Goal: Information Seeking & Learning: Learn about a topic

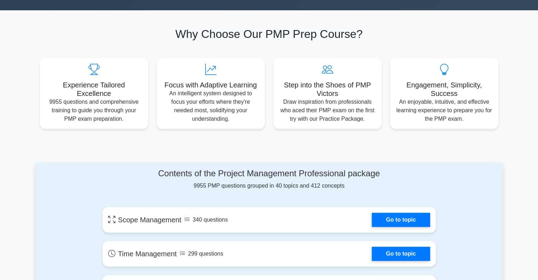
scroll to position [283, 0]
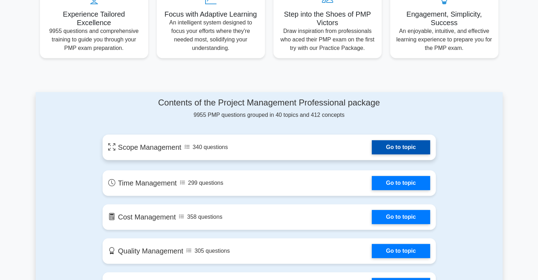
click at [402, 149] on link "Go to topic" at bounding box center [401, 147] width 58 height 14
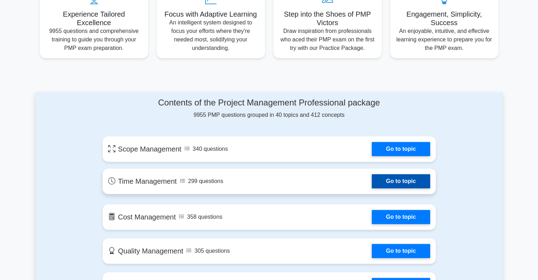
click at [408, 181] on link "Go to topic" at bounding box center [401, 181] width 58 height 14
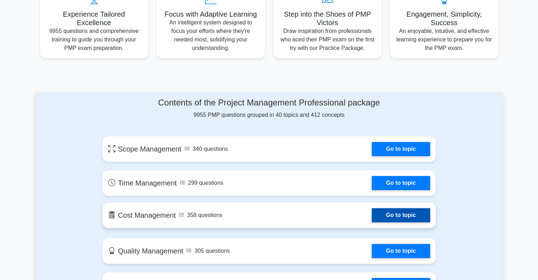
click at [417, 219] on link "Go to topic" at bounding box center [401, 215] width 58 height 14
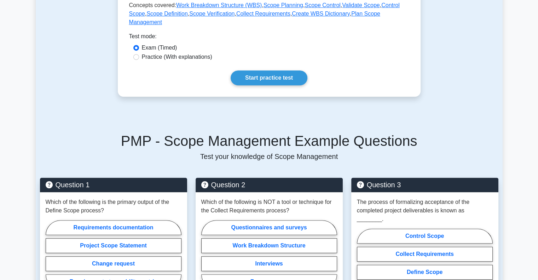
scroll to position [354, 0]
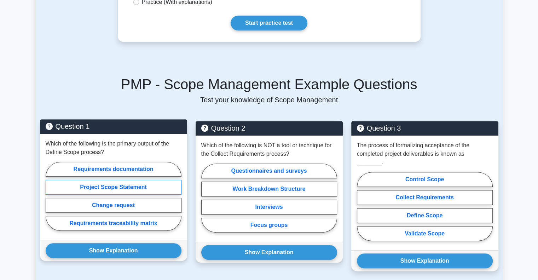
click at [134, 180] on label "Project Scope Statement" at bounding box center [114, 187] width 136 height 15
click at [50, 196] on input "Project Scope Statement" at bounding box center [48, 198] width 5 height 5
radio input "true"
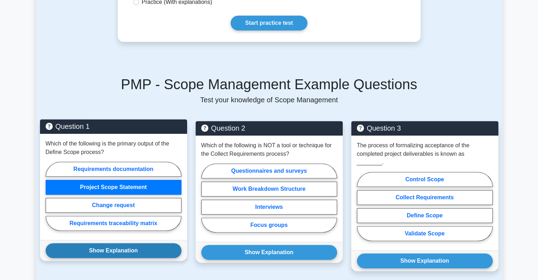
click at [133, 243] on button "Show Explanation" at bounding box center [114, 250] width 136 height 15
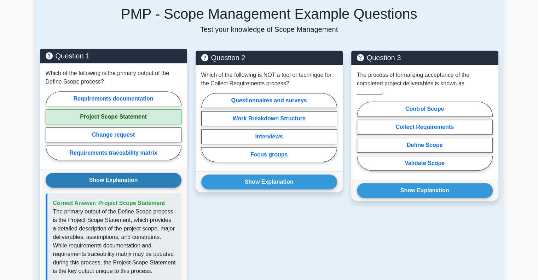
scroll to position [425, 0]
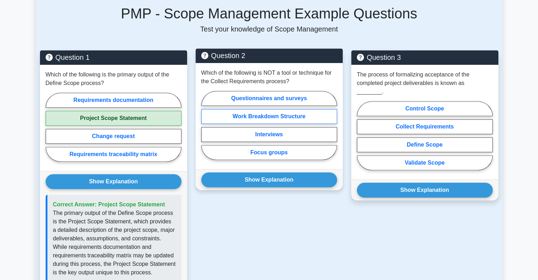
click at [265, 109] on label "Work Breakdown Structure" at bounding box center [269, 116] width 136 height 15
click at [206, 125] on input "Work Breakdown Structure" at bounding box center [203, 127] width 5 height 5
radio input "true"
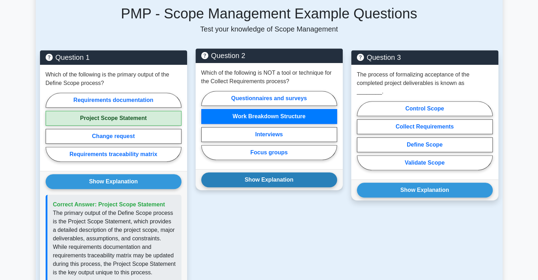
click at [269, 173] on button "Show Explanation" at bounding box center [269, 179] width 136 height 15
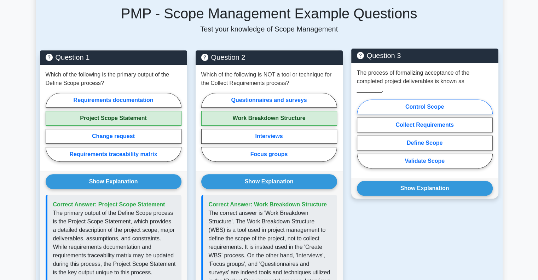
click at [422, 99] on label "Control Scope" at bounding box center [425, 106] width 136 height 15
click at [362, 134] on input "Control Scope" at bounding box center [359, 136] width 5 height 5
radio input "true"
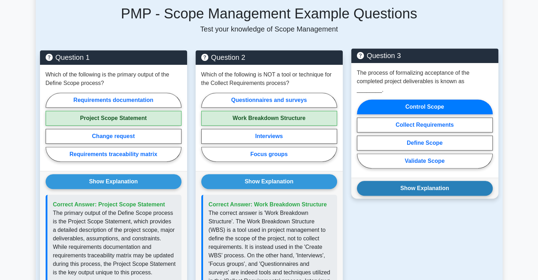
click at [425, 181] on button "Show Explanation" at bounding box center [425, 188] width 136 height 15
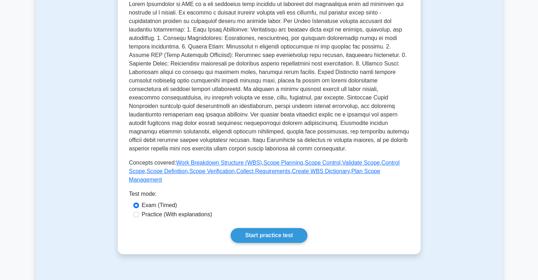
scroll to position [0, 0]
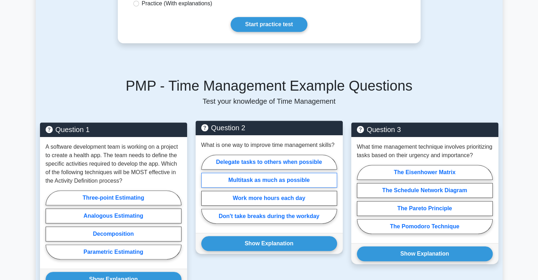
scroll to position [389, 0]
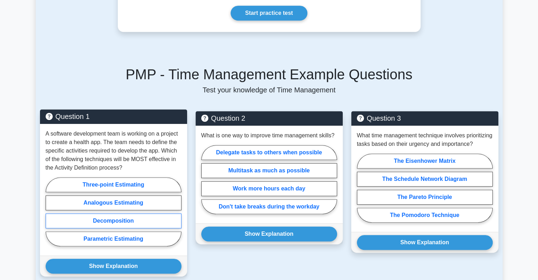
click at [118, 219] on label "Decomposition" at bounding box center [114, 220] width 136 height 15
click at [50, 216] on input "Decomposition" at bounding box center [48, 214] width 5 height 5
radio input "true"
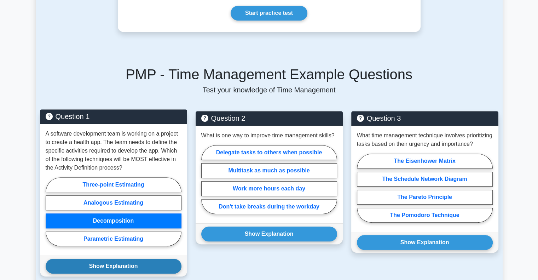
click at [132, 264] on button "Show Explanation" at bounding box center [114, 266] width 136 height 15
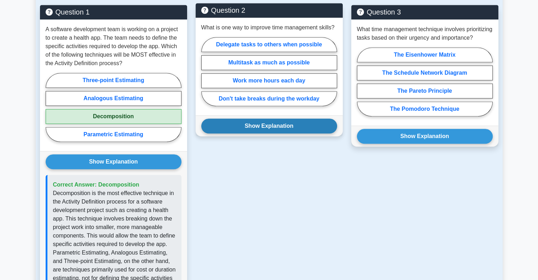
scroll to position [460, 0]
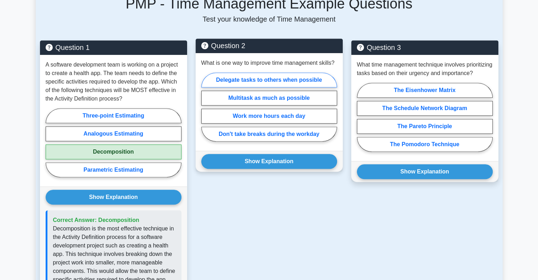
click at [267, 83] on label "Delegate tasks to others when possible" at bounding box center [269, 80] width 136 height 15
click at [206, 107] on input "Delegate tasks to others when possible" at bounding box center [203, 109] width 5 height 5
radio input "true"
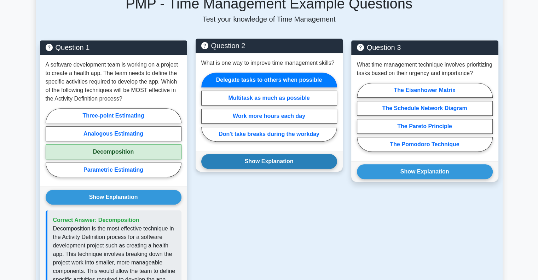
click at [282, 164] on button "Show Explanation" at bounding box center [269, 161] width 136 height 15
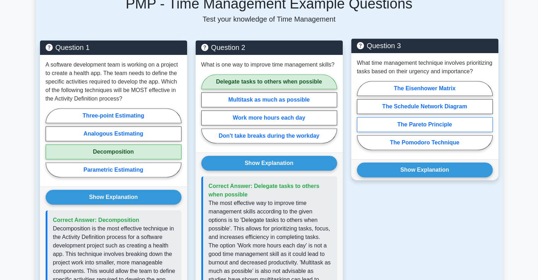
click at [419, 132] on label "The Pareto Principle" at bounding box center [425, 124] width 136 height 15
click at [362, 120] on input "The Pareto Principle" at bounding box center [359, 117] width 5 height 5
radio input "true"
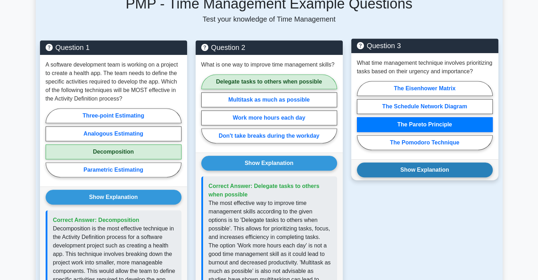
click at [437, 177] on button "Show Explanation" at bounding box center [425, 169] width 136 height 15
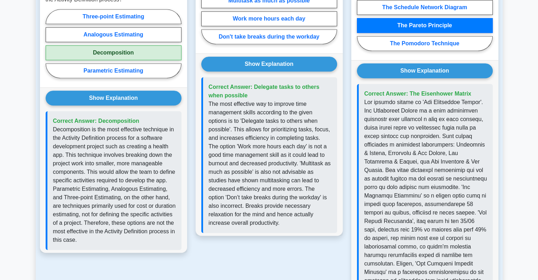
scroll to position [496, 0]
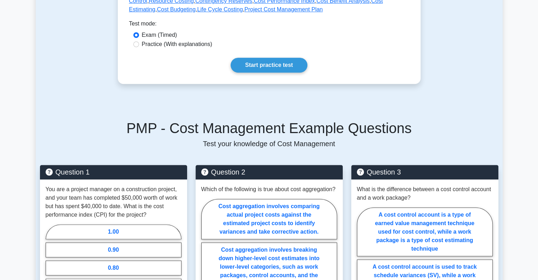
scroll to position [425, 0]
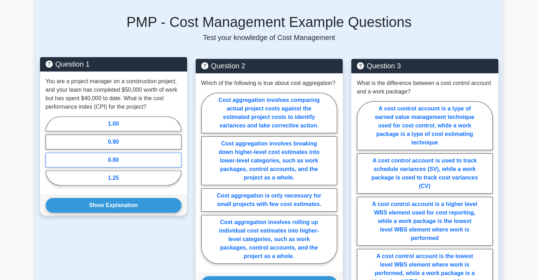
click at [119, 159] on label "0.80" at bounding box center [114, 160] width 136 height 15
click at [50, 155] on input "0.80" at bounding box center [48, 153] width 5 height 5
radio input "true"
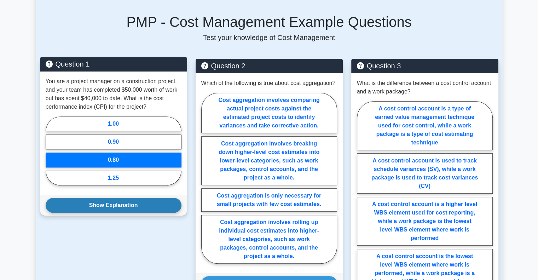
click at [135, 204] on button "Show Explanation" at bounding box center [114, 205] width 136 height 15
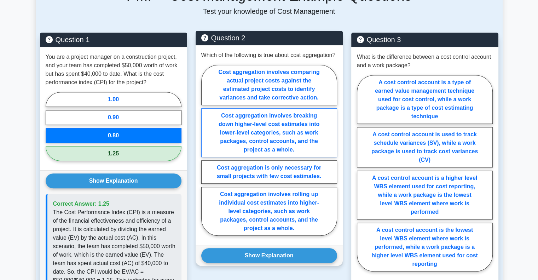
scroll to position [460, 0]
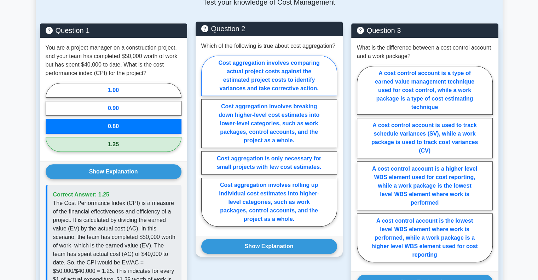
click at [254, 79] on label "Cost aggregation involves comparing actual project costs against the estimated …" at bounding box center [269, 76] width 136 height 40
click at [206, 141] on input "Cost aggregation involves comparing actual project costs against the estimated …" at bounding box center [203, 143] width 5 height 5
radio input "true"
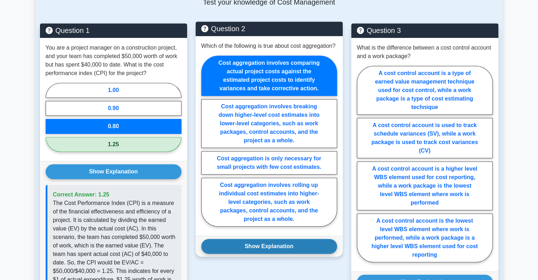
click at [284, 254] on button "Show Explanation" at bounding box center [269, 246] width 136 height 15
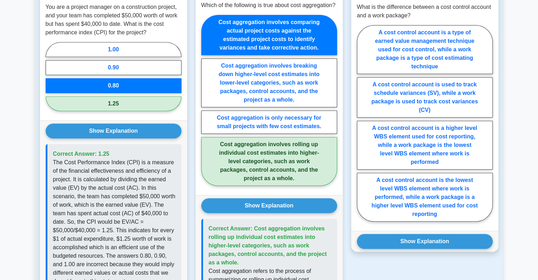
scroll to position [496, 0]
